Goal: Transaction & Acquisition: Purchase product/service

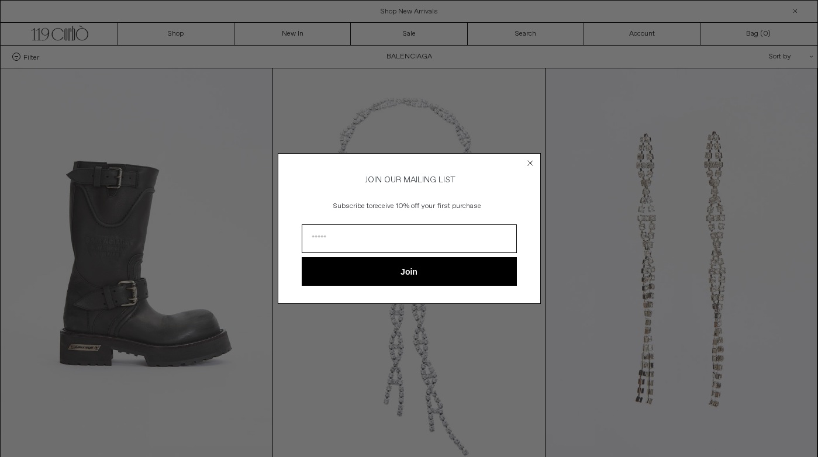
click at [531, 158] on circle "Close dialog" at bounding box center [529, 162] width 11 height 11
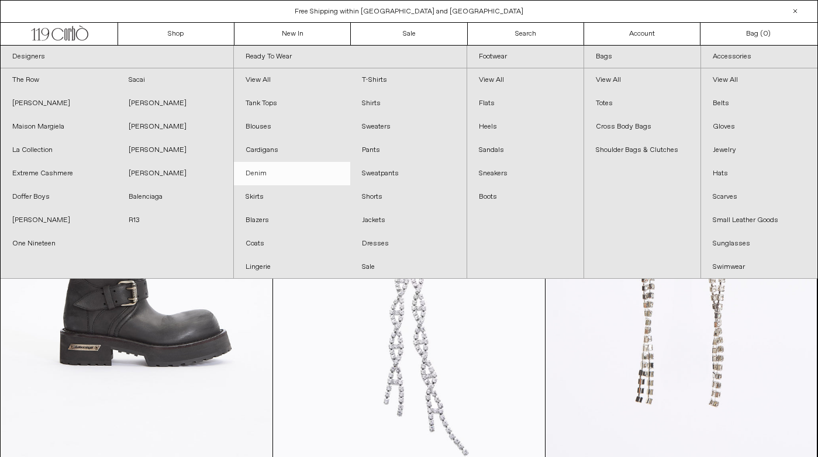
click at [254, 176] on link "Denim" at bounding box center [292, 173] width 116 height 23
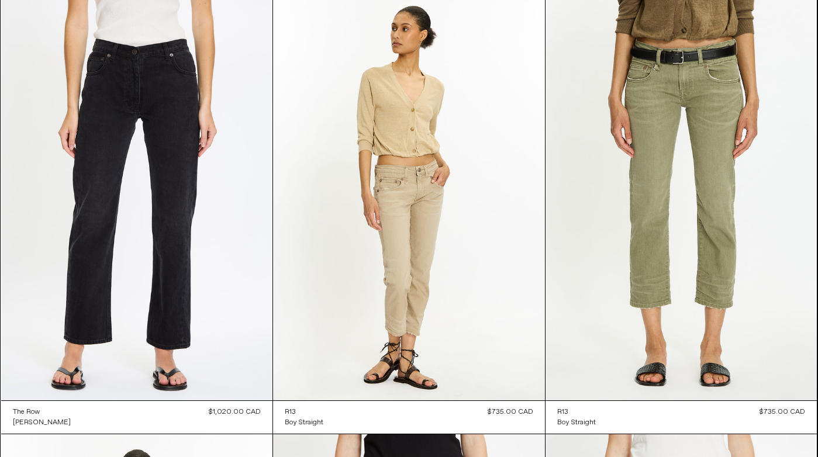
scroll to position [1842, 0]
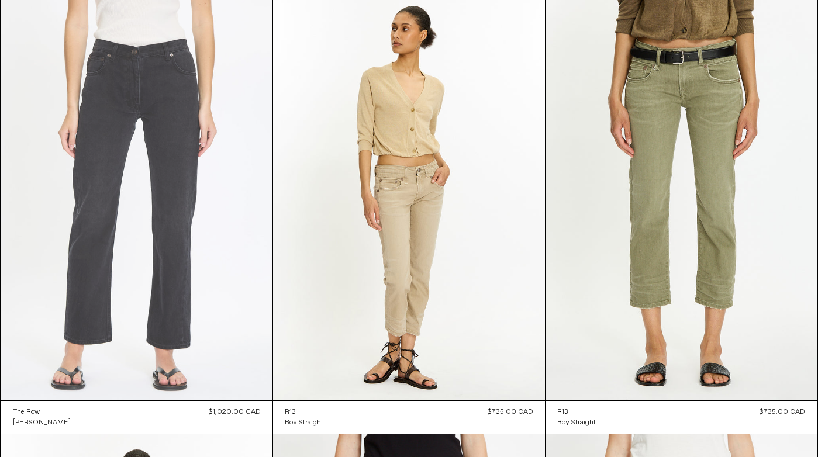
click at [92, 173] on at bounding box center [137, 196] width 272 height 407
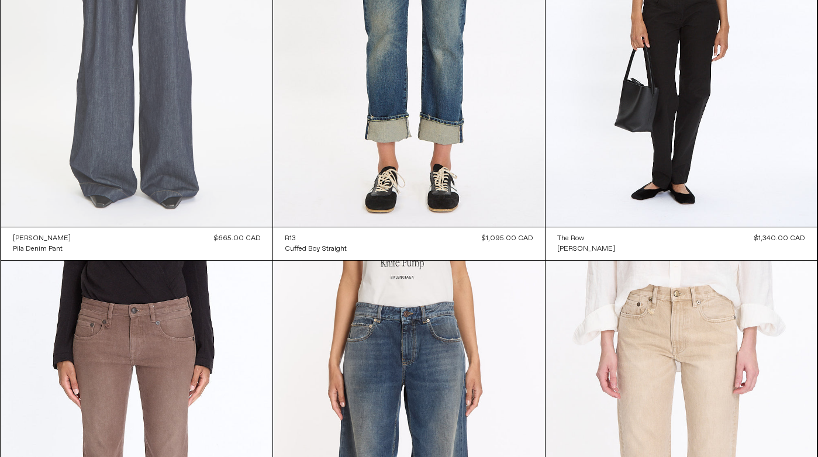
scroll to position [250, 0]
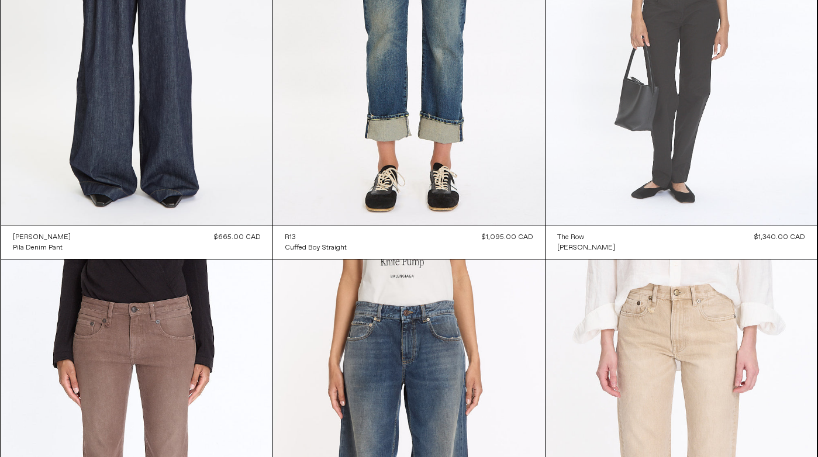
click at [682, 101] on at bounding box center [681, 21] width 272 height 407
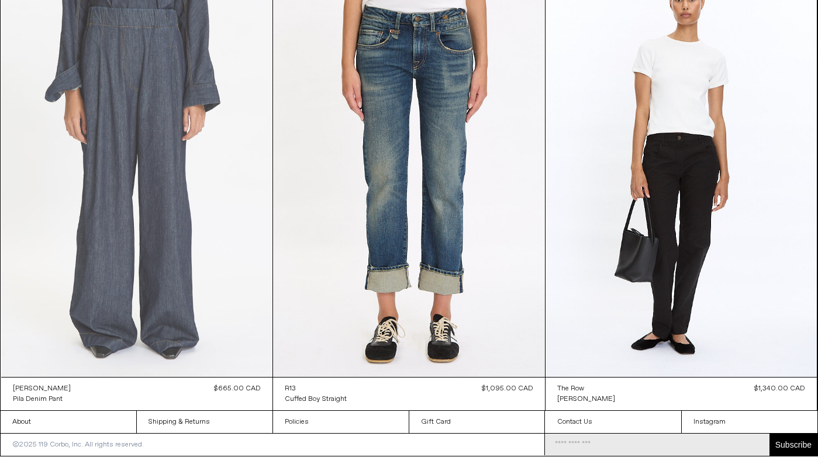
scroll to position [2669, 0]
